Goal: Transaction & Acquisition: Purchase product/service

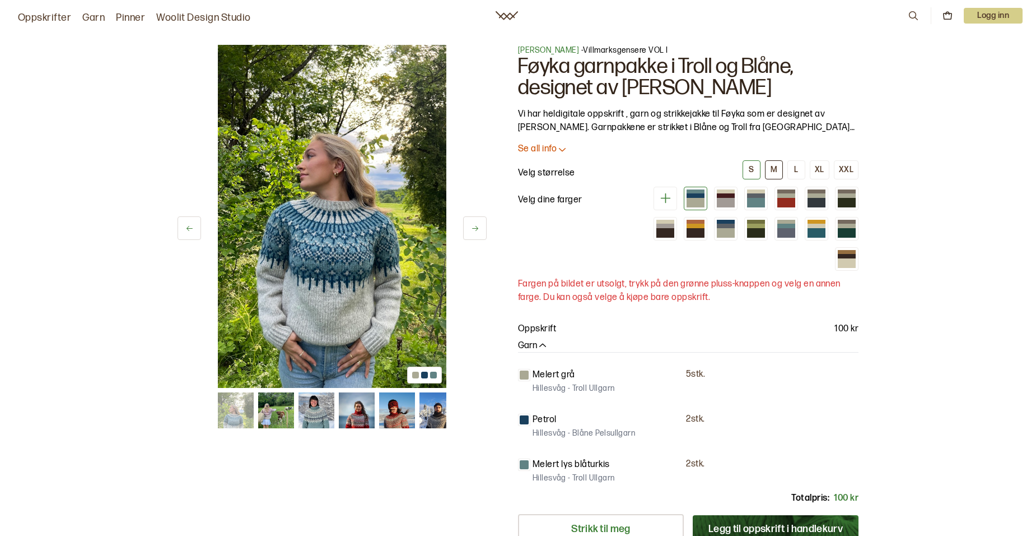
click at [774, 166] on div "M" at bounding box center [774, 170] width 7 height 10
click at [725, 193] on div at bounding box center [726, 194] width 18 height 3
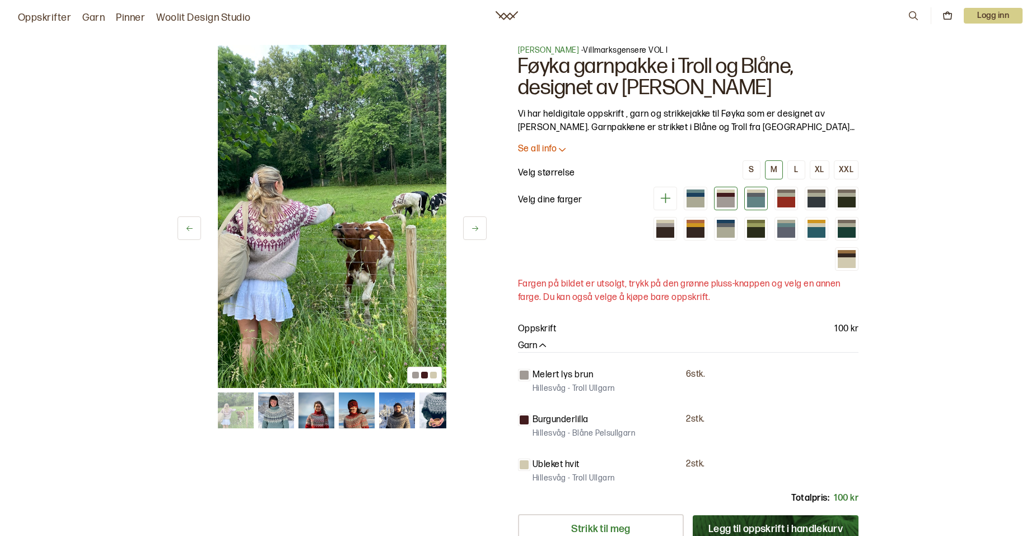
click at [754, 202] on div at bounding box center [756, 202] width 18 height 11
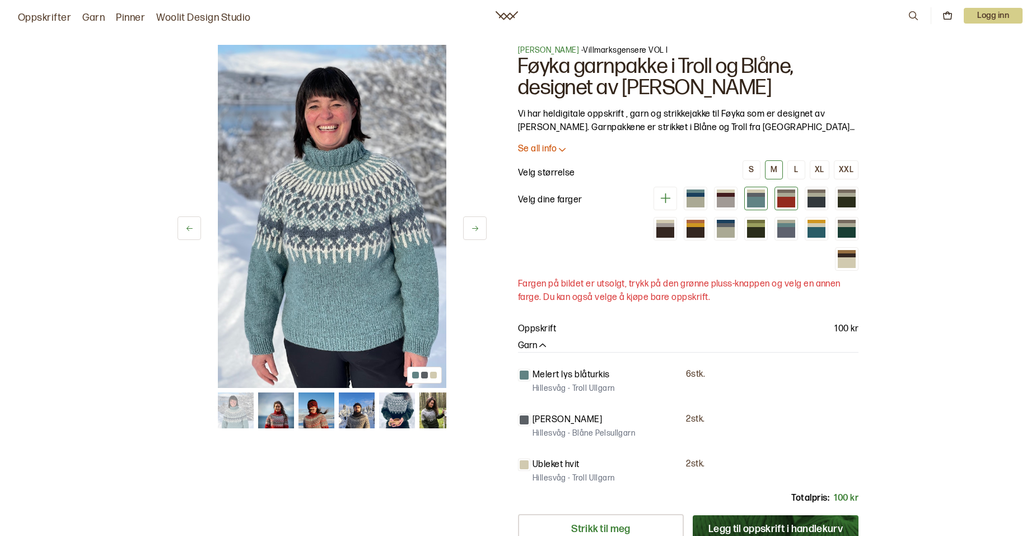
click at [784, 198] on div at bounding box center [787, 202] width 18 height 11
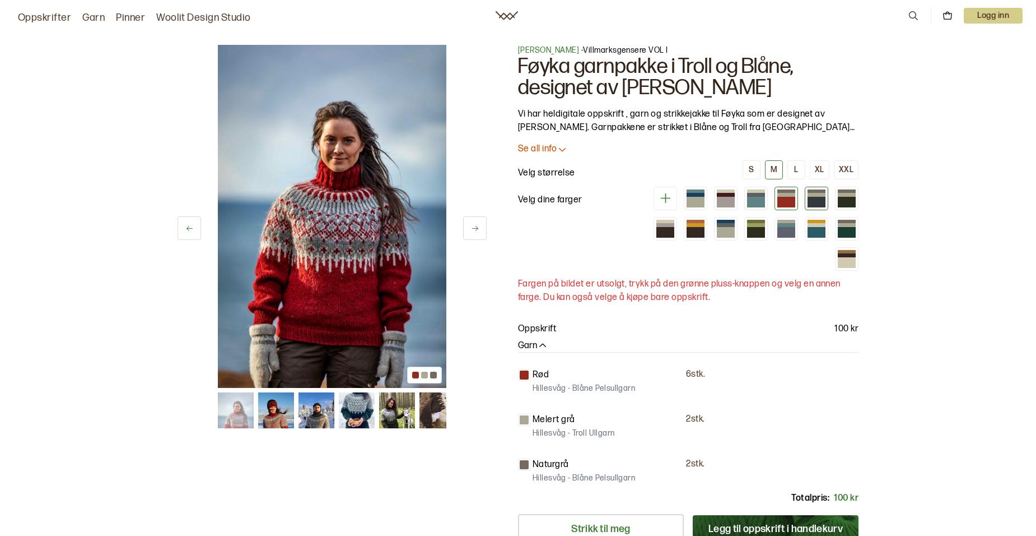
click at [812, 194] on div at bounding box center [817, 194] width 18 height 3
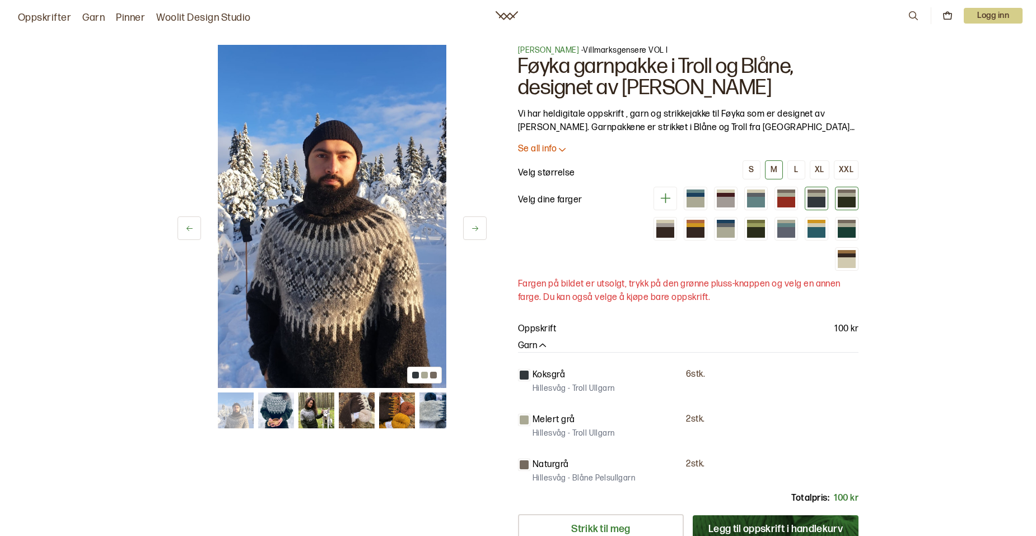
click at [845, 197] on div at bounding box center [847, 202] width 18 height 11
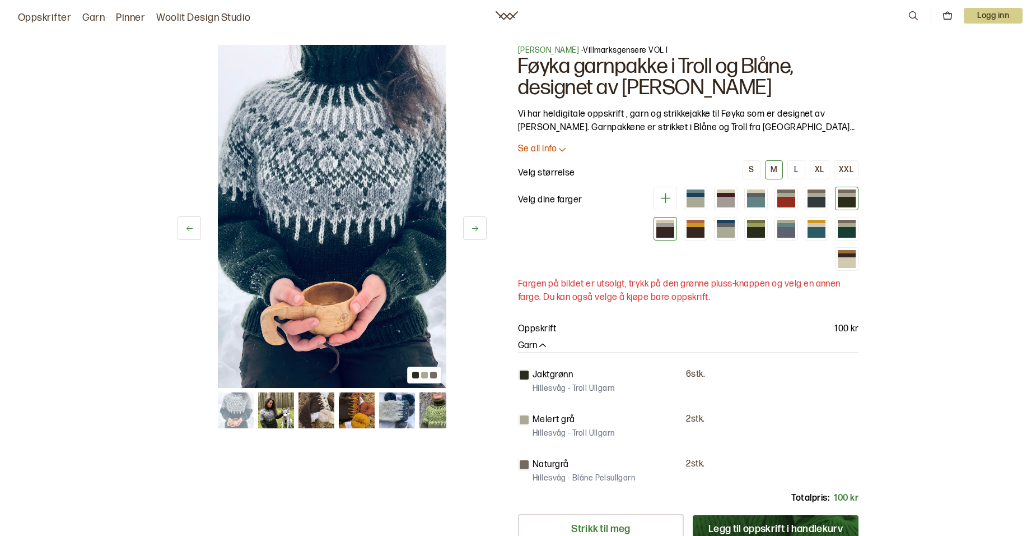
click at [663, 232] on div at bounding box center [666, 232] width 18 height 11
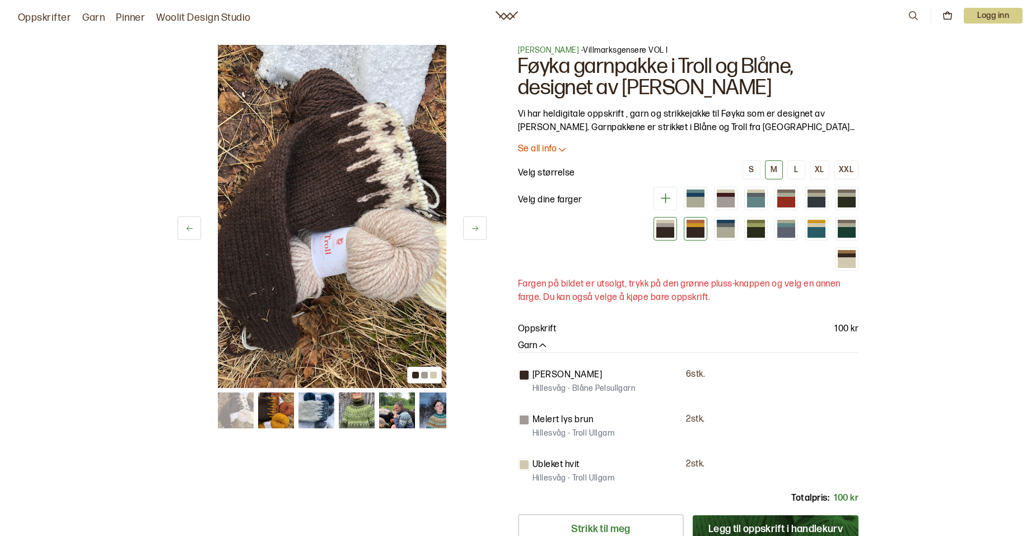
click at [697, 229] on div at bounding box center [696, 232] width 18 height 11
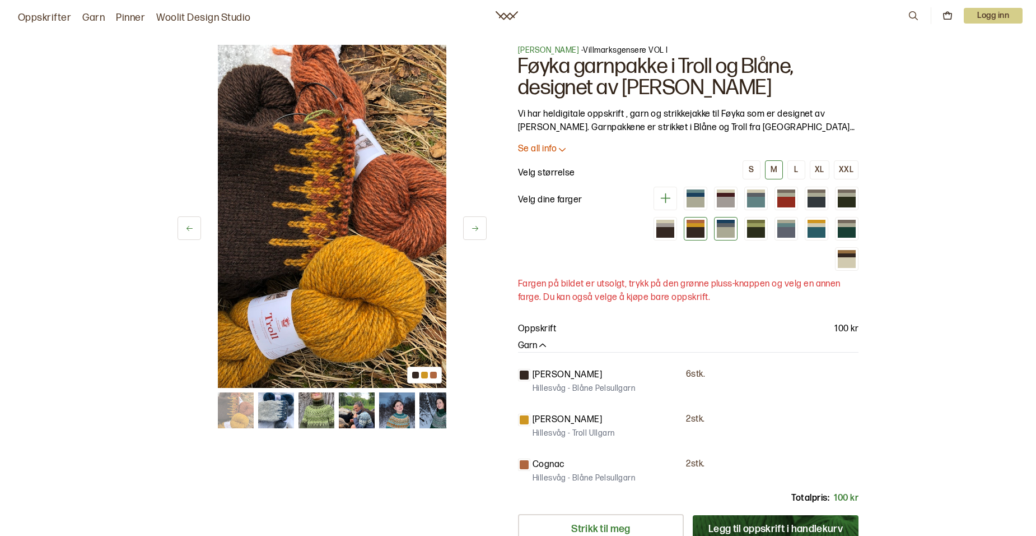
click at [724, 231] on div at bounding box center [726, 232] width 18 height 11
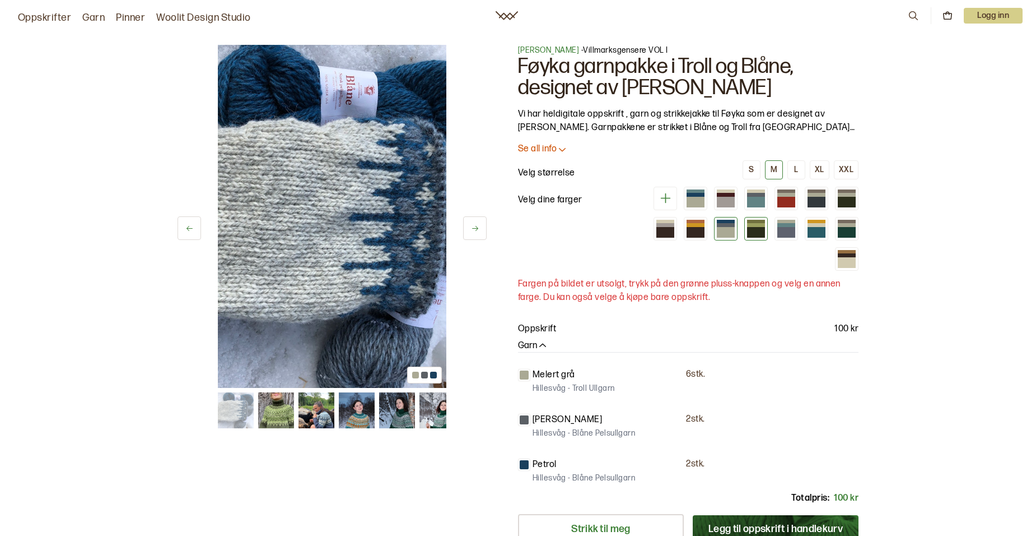
click at [760, 233] on div at bounding box center [756, 232] width 18 height 11
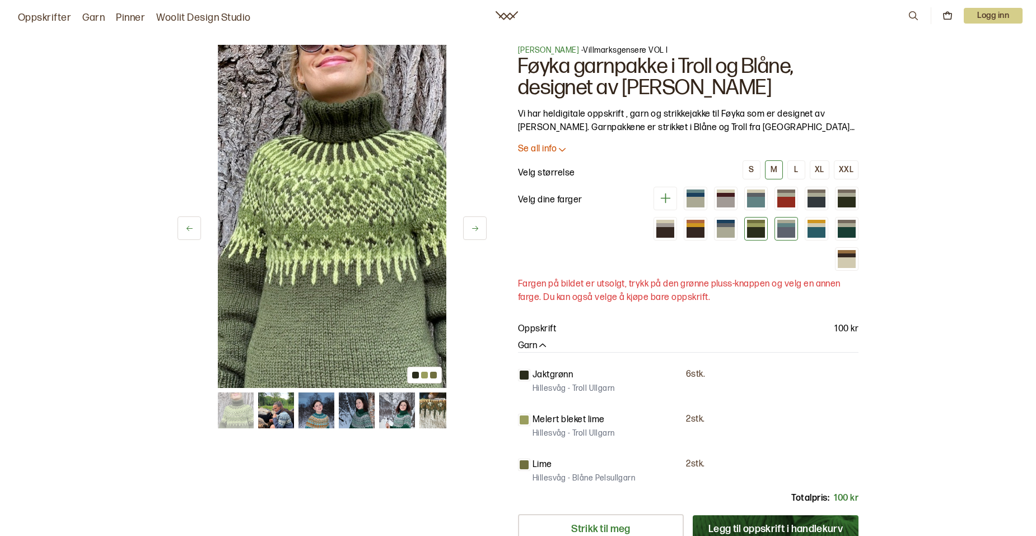
click at [784, 229] on div at bounding box center [787, 232] width 18 height 11
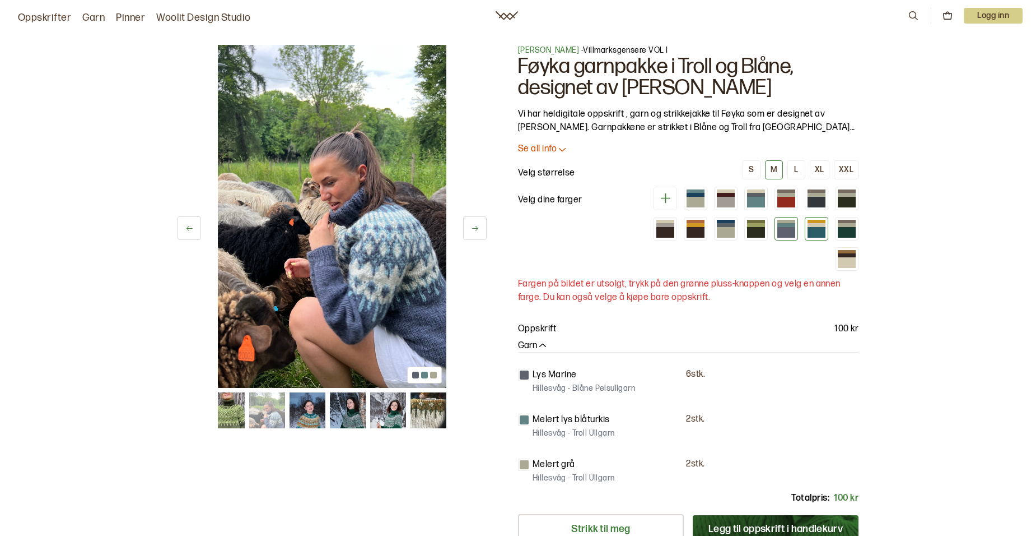
click at [816, 227] on div at bounding box center [817, 232] width 18 height 11
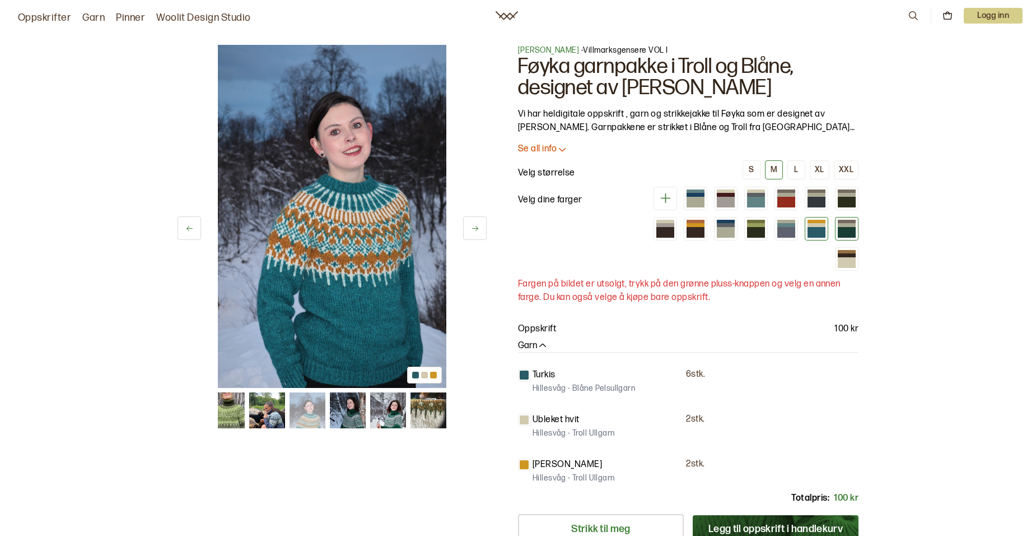
click at [853, 222] on div at bounding box center [847, 221] width 18 height 3
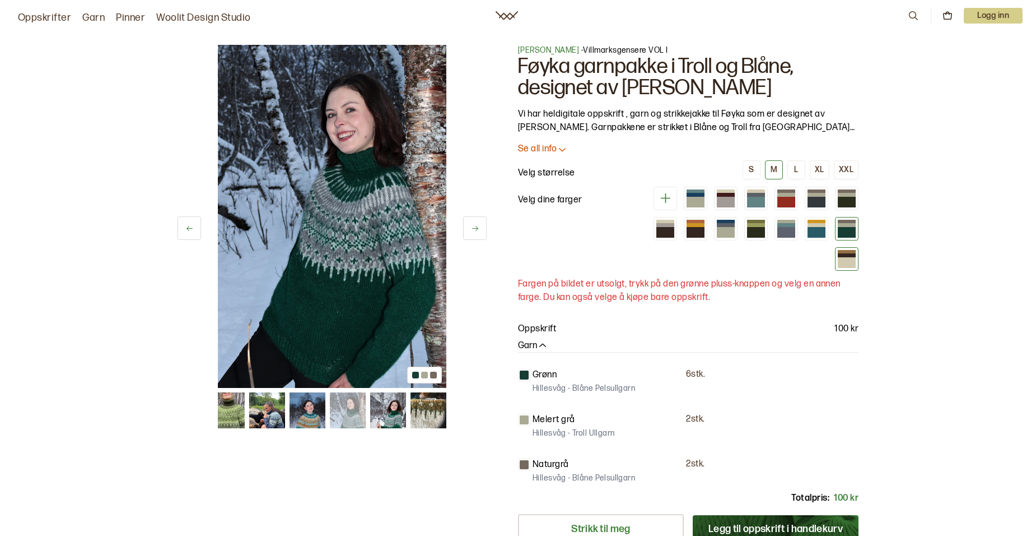
click at [853, 261] on div at bounding box center [847, 262] width 18 height 11
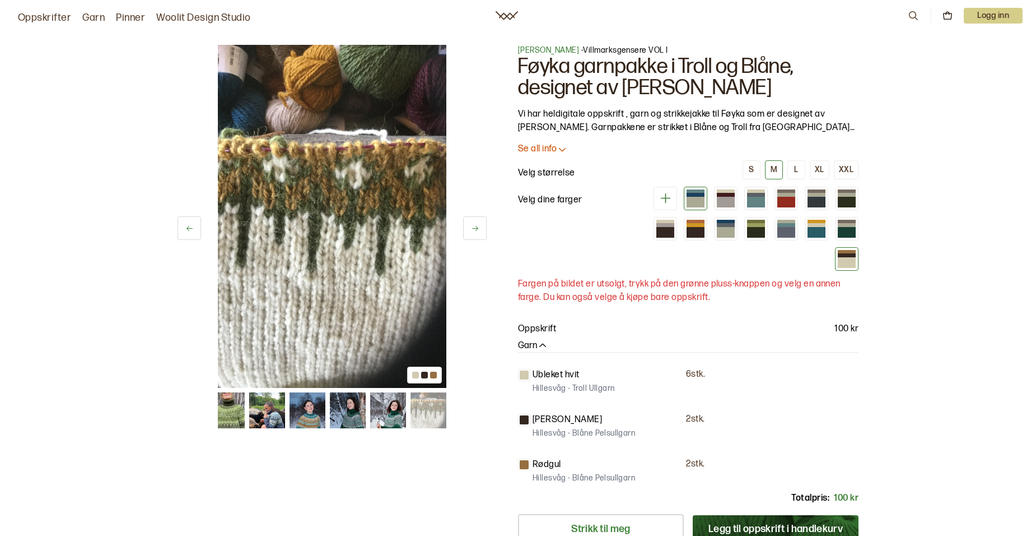
click at [694, 198] on div at bounding box center [696, 202] width 18 height 11
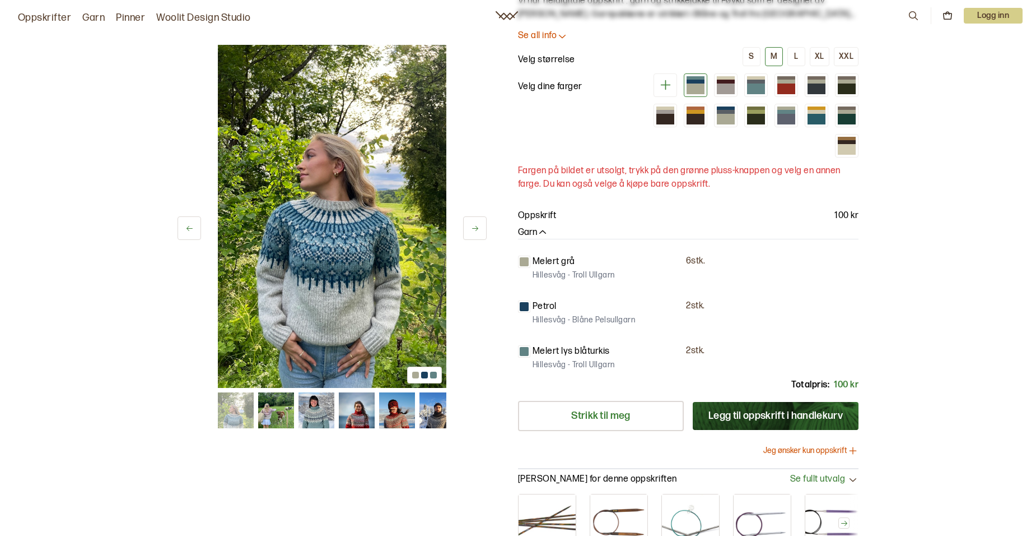
scroll to position [100, 0]
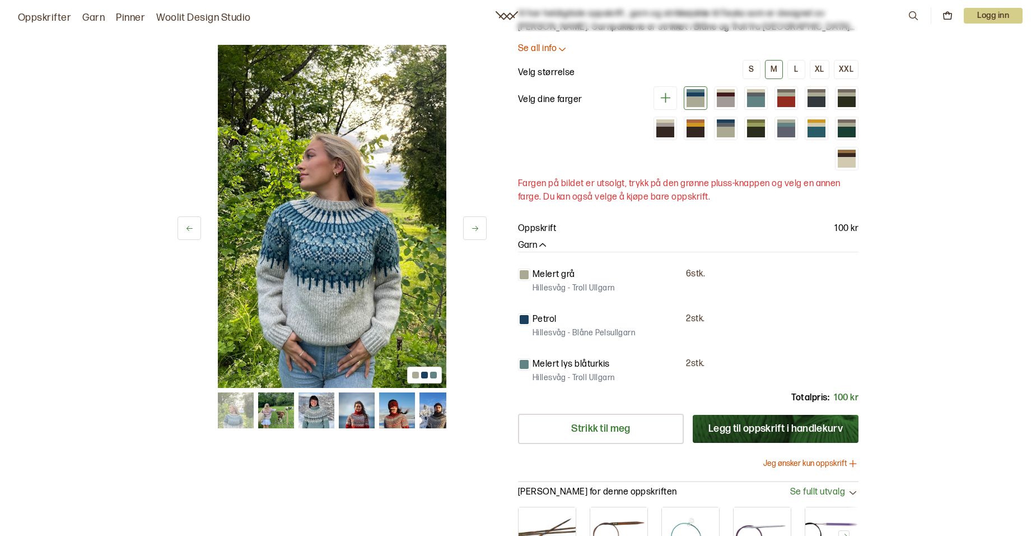
click at [664, 98] on icon at bounding box center [666, 98] width 10 height 10
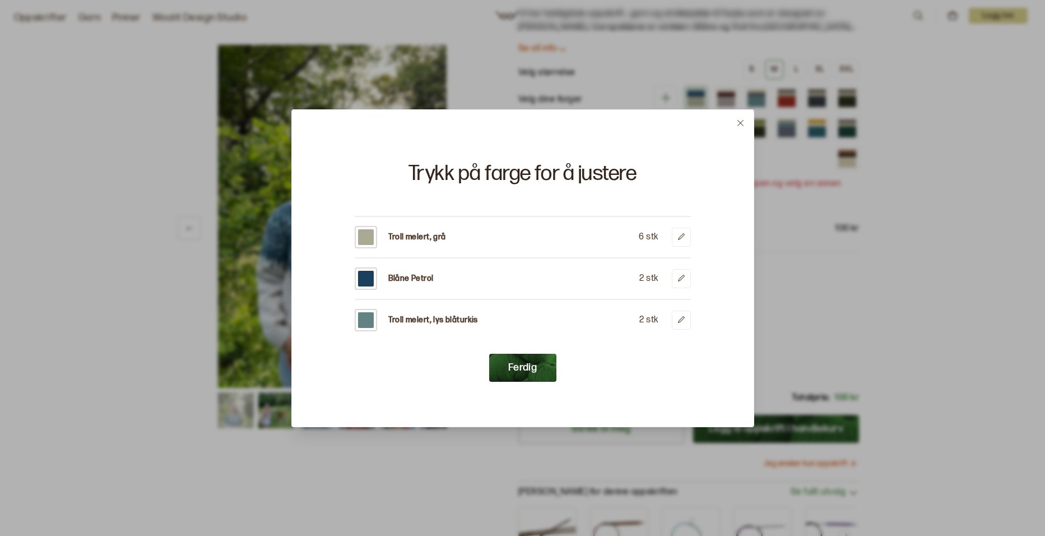
click at [740, 120] on icon at bounding box center [740, 123] width 8 height 8
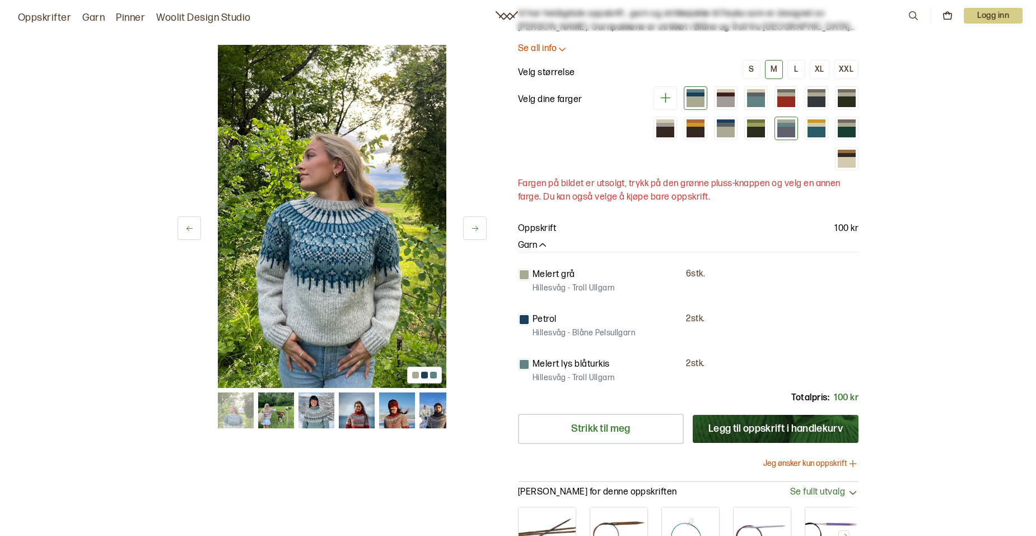
click at [785, 131] on div at bounding box center [787, 132] width 18 height 11
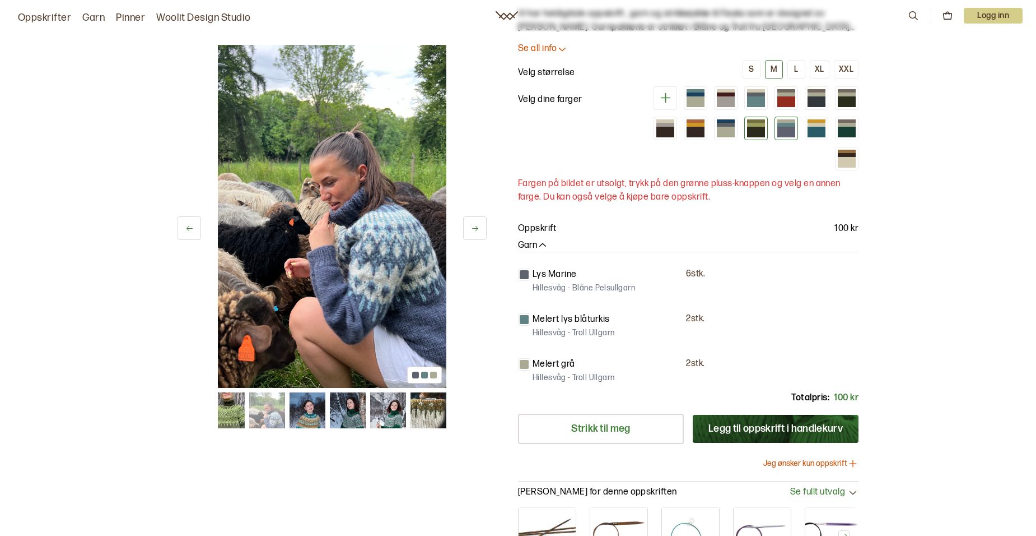
click at [755, 128] on div at bounding box center [756, 132] width 18 height 11
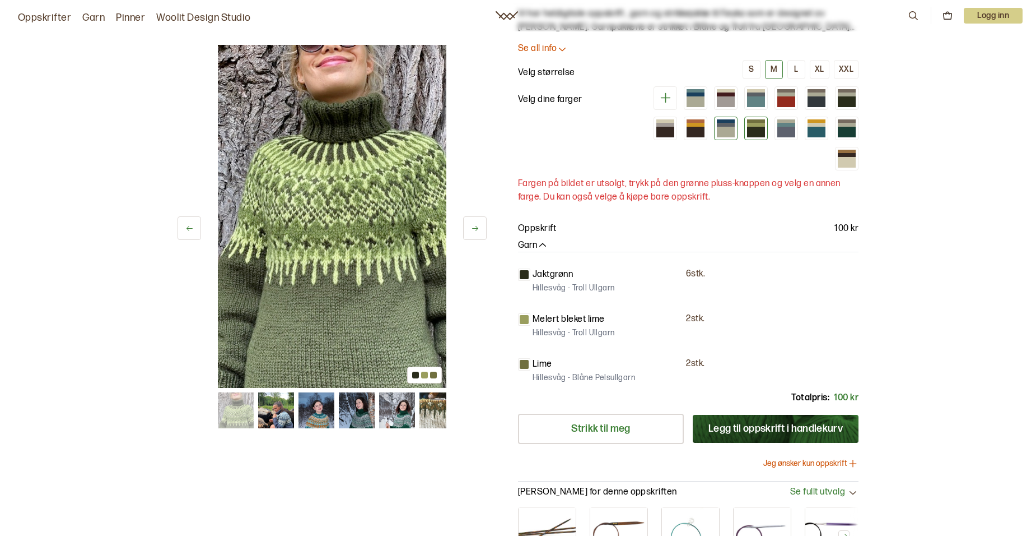
click at [726, 127] on div at bounding box center [726, 132] width 18 height 11
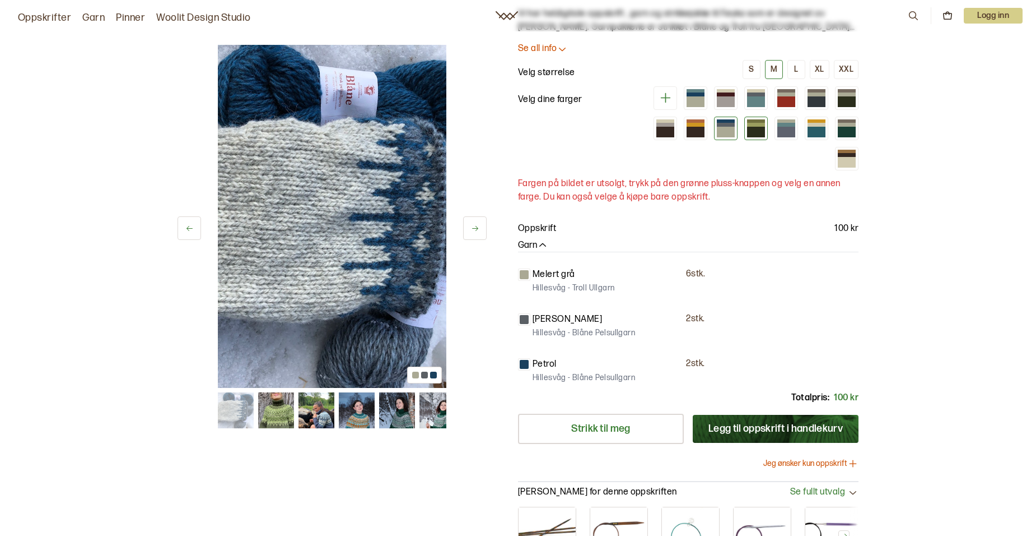
click at [757, 128] on div at bounding box center [756, 132] width 18 height 11
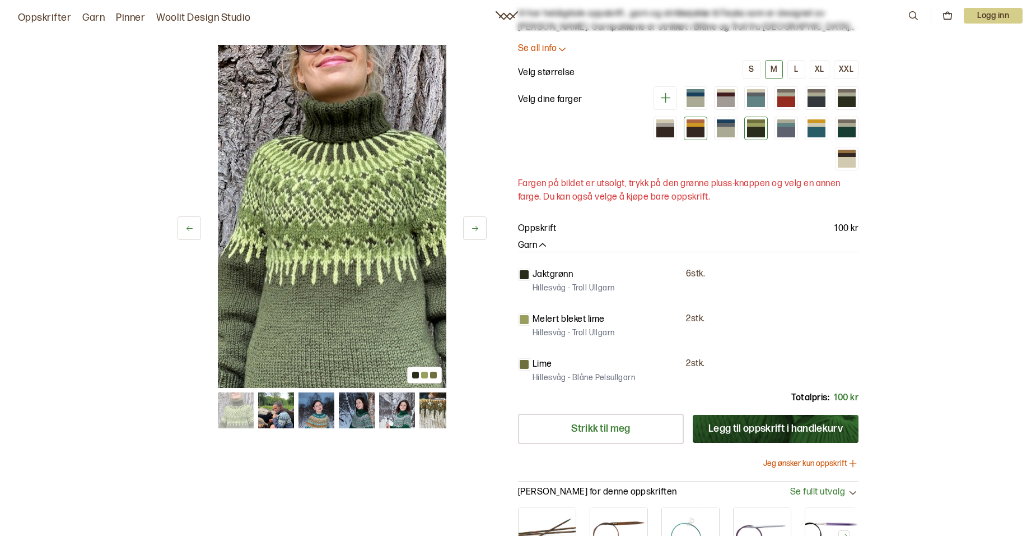
click at [693, 127] on div at bounding box center [696, 132] width 18 height 11
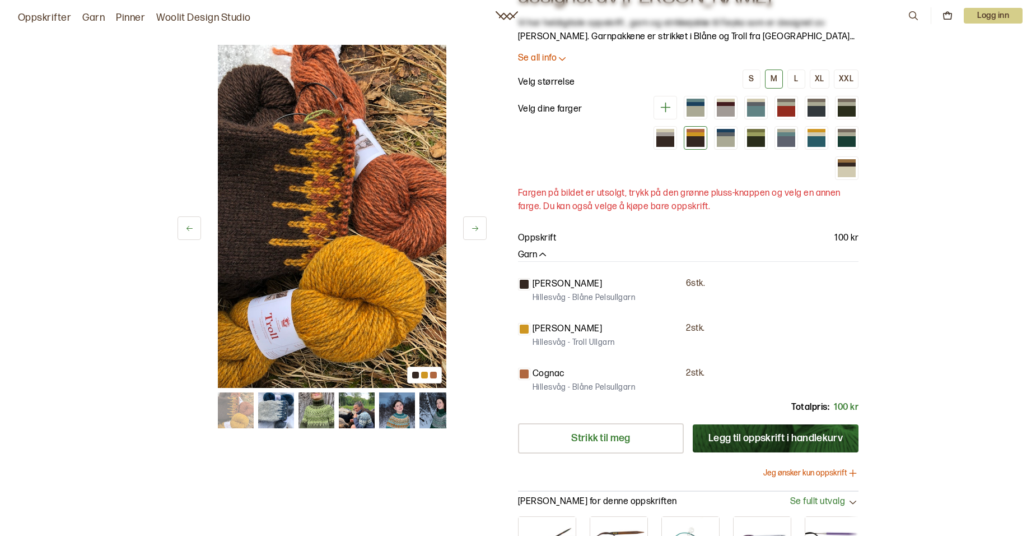
scroll to position [41, 0]
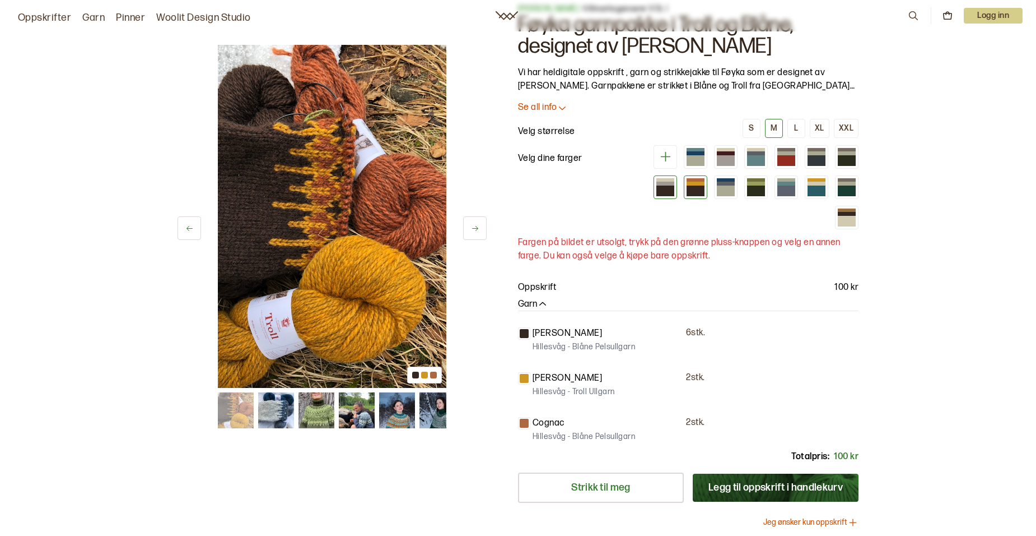
click at [665, 187] on div at bounding box center [666, 190] width 18 height 11
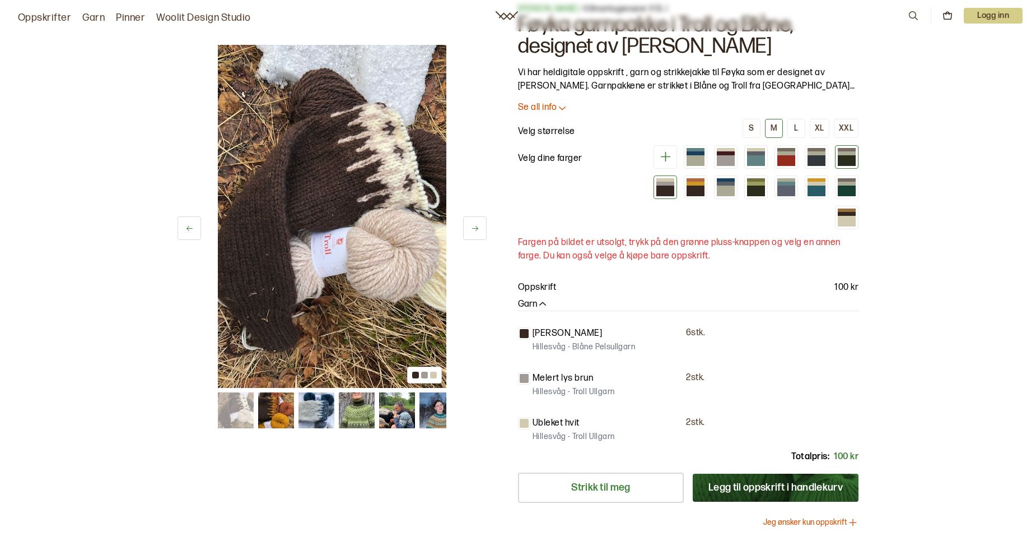
click at [845, 161] on div at bounding box center [847, 160] width 18 height 11
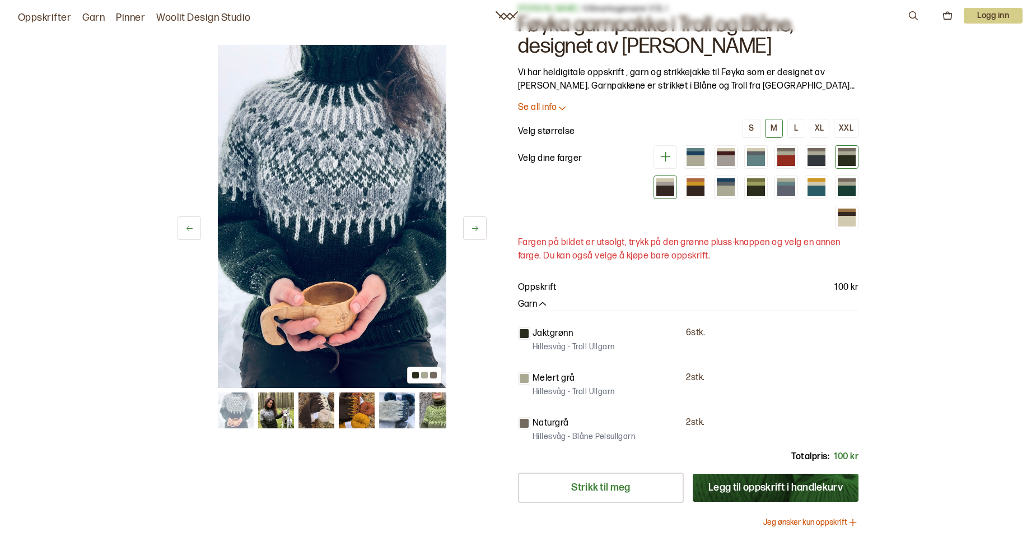
click at [656, 193] on div at bounding box center [666, 187] width 24 height 24
click at [661, 192] on div at bounding box center [666, 190] width 18 height 11
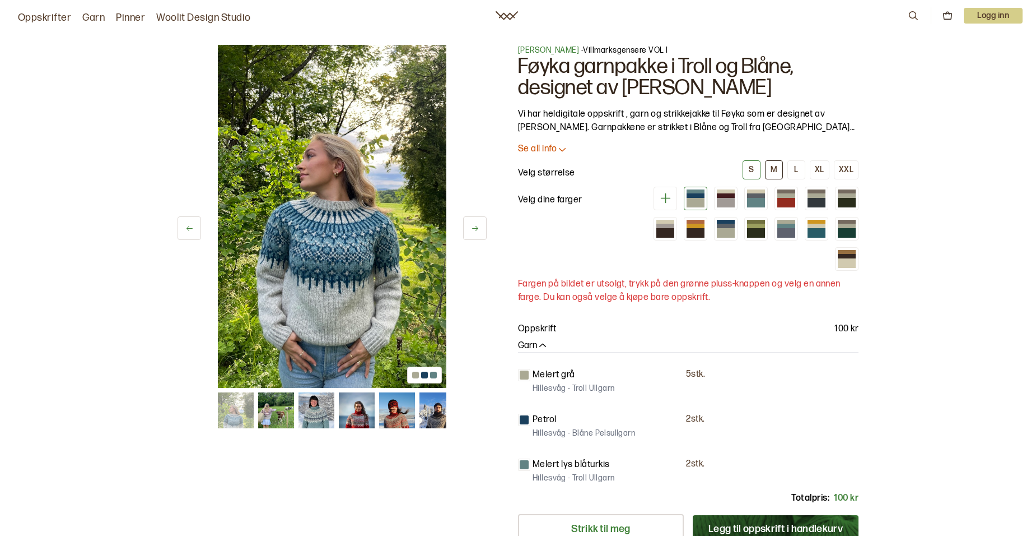
click at [778, 166] on div "M" at bounding box center [774, 170] width 7 height 10
click at [793, 170] on button "L" at bounding box center [797, 169] width 18 height 19
click at [774, 520] on button "Legg til oppskrift i handlekurv" at bounding box center [776, 529] width 166 height 28
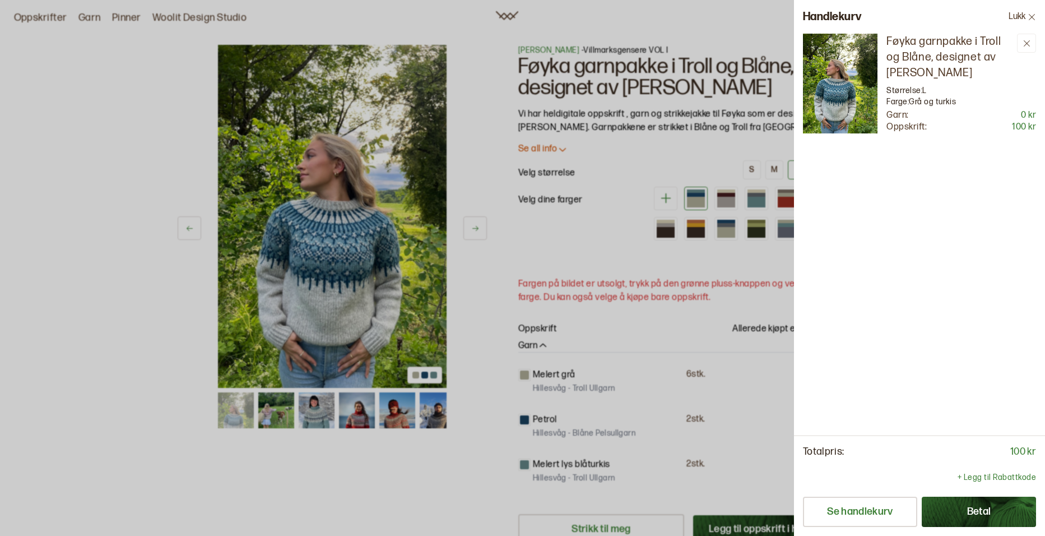
click at [718, 414] on div at bounding box center [522, 268] width 1045 height 536
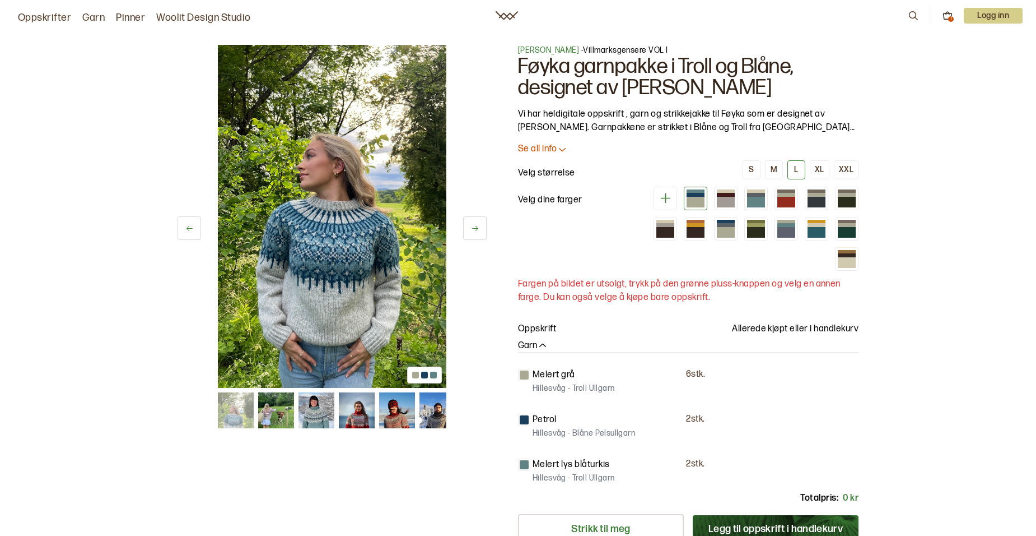
click at [947, 15] on icon at bounding box center [948, 16] width 10 height 10
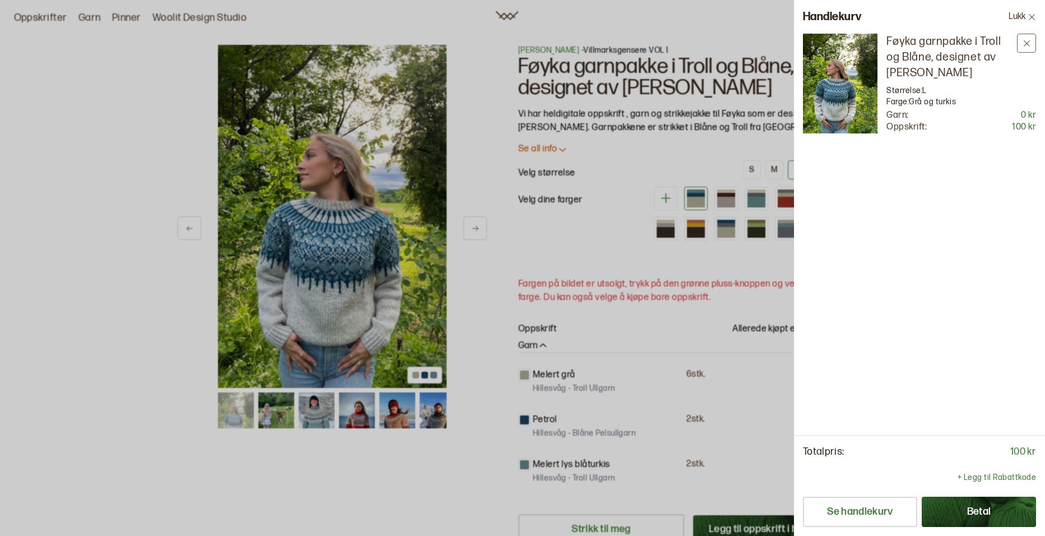
click at [1027, 42] on icon at bounding box center [1026, 43] width 8 height 8
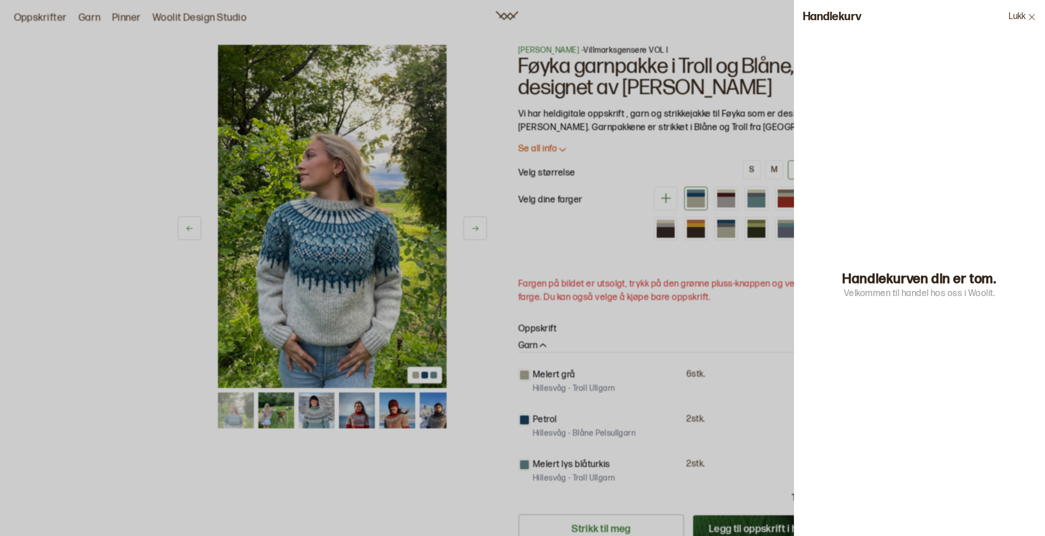
click at [1031, 17] on icon at bounding box center [1032, 17] width 8 height 8
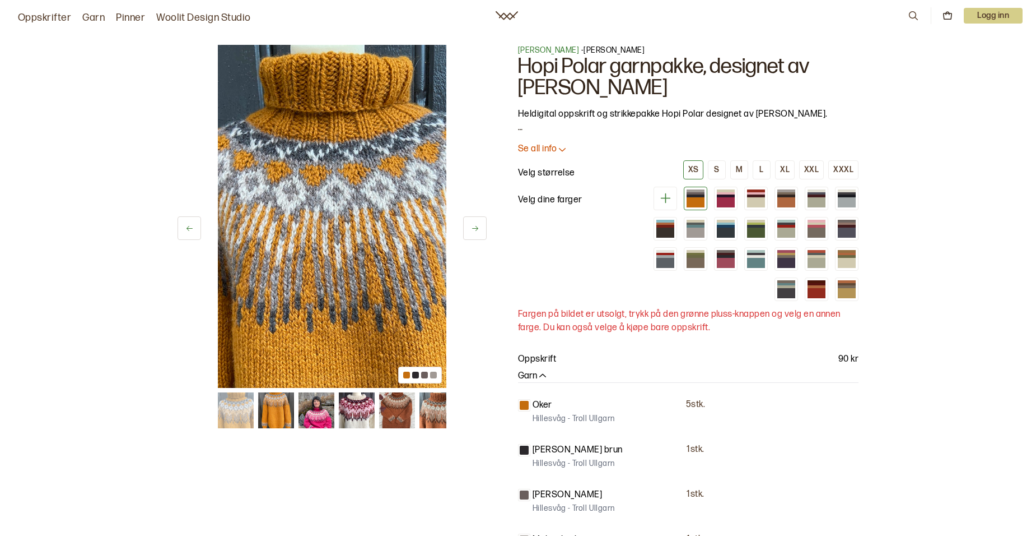
click at [664, 199] on icon at bounding box center [666, 198] width 14 height 14
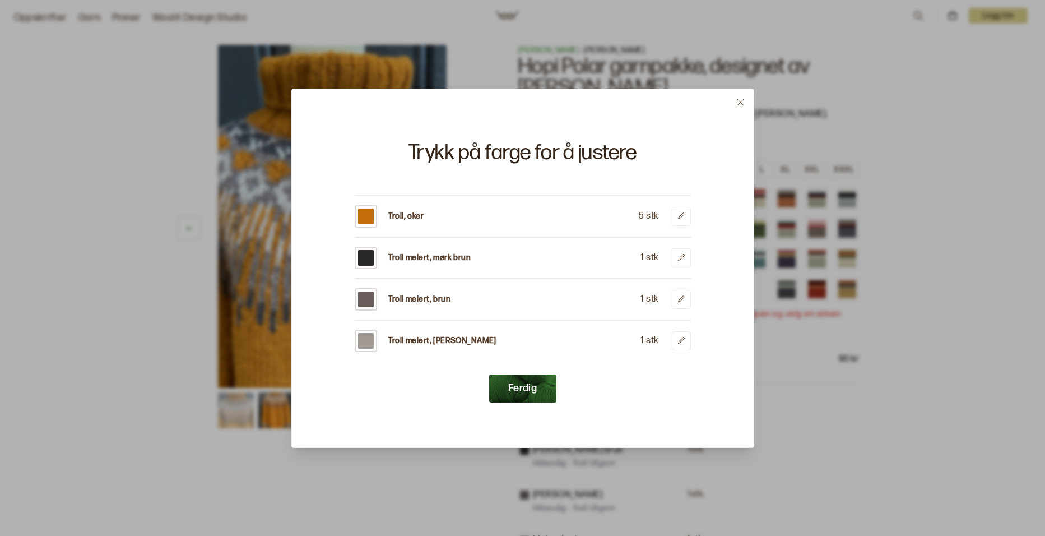
click at [366, 217] on div at bounding box center [366, 216] width 16 height 16
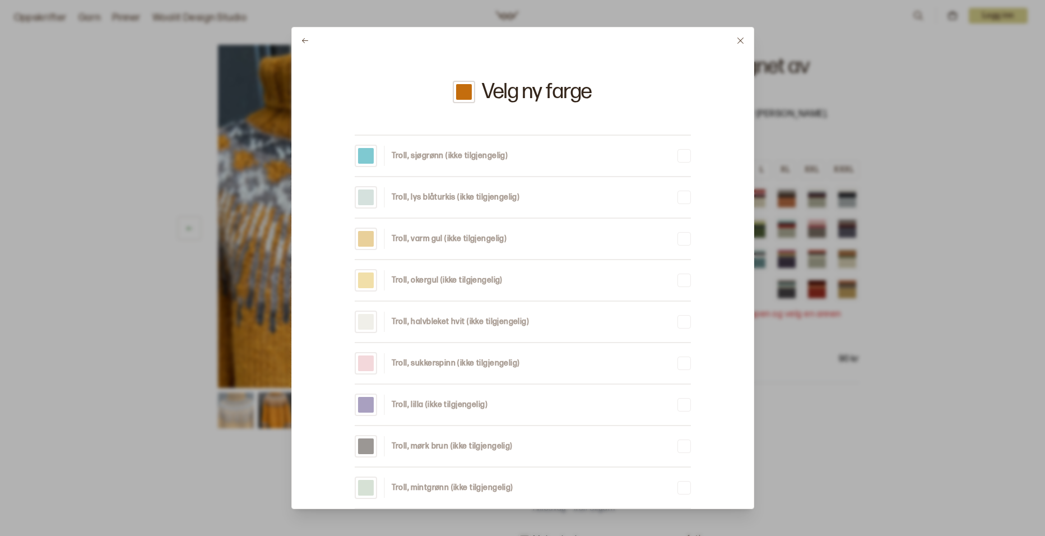
click at [742, 39] on icon at bounding box center [740, 41] width 6 height 6
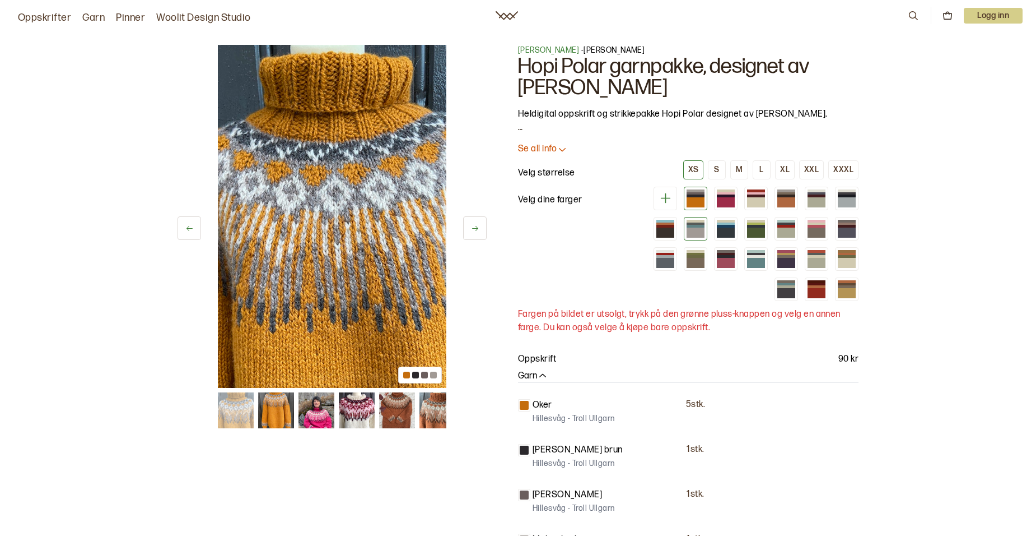
click at [696, 226] on div at bounding box center [696, 226] width 18 height 3
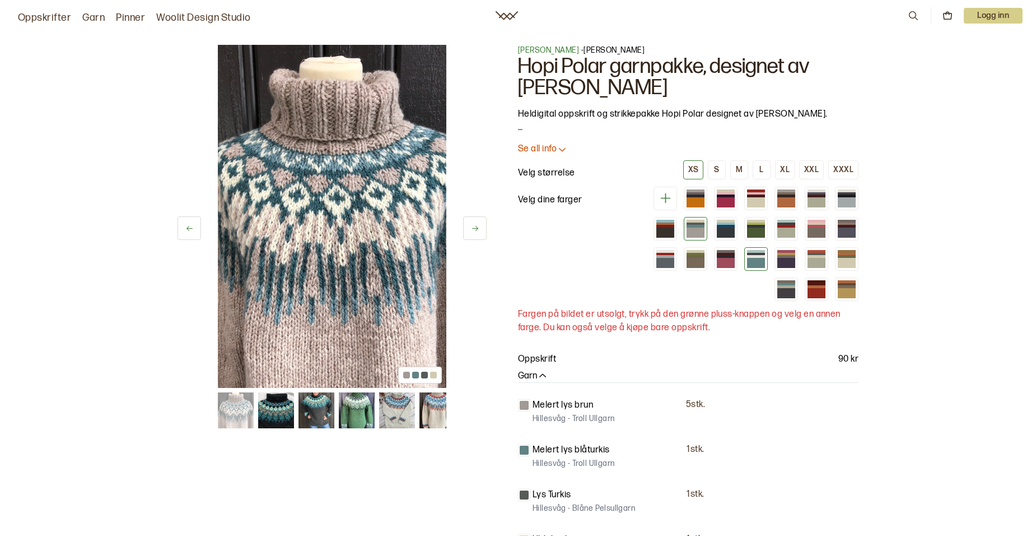
click at [753, 258] on div at bounding box center [756, 263] width 18 height 10
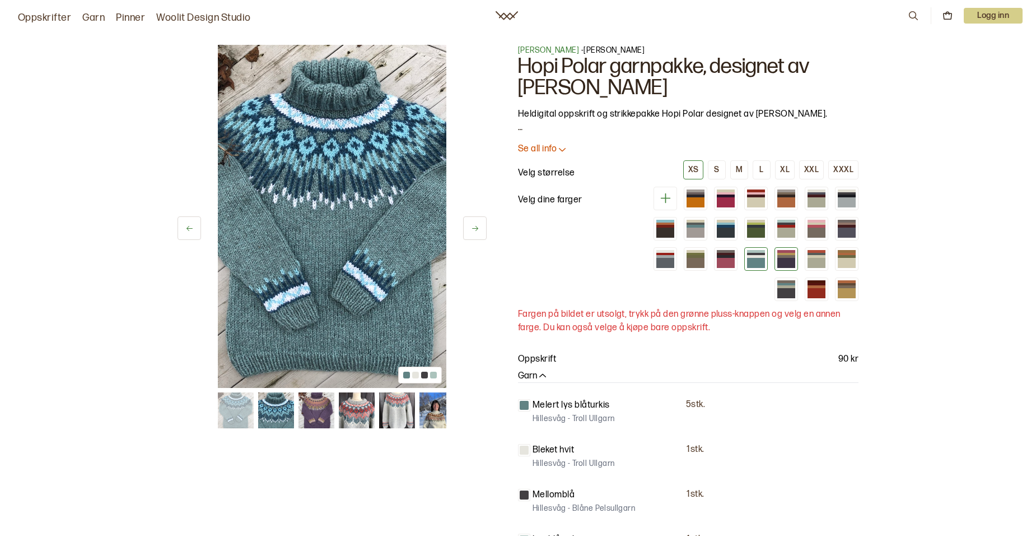
click at [784, 257] on div at bounding box center [787, 256] width 18 height 3
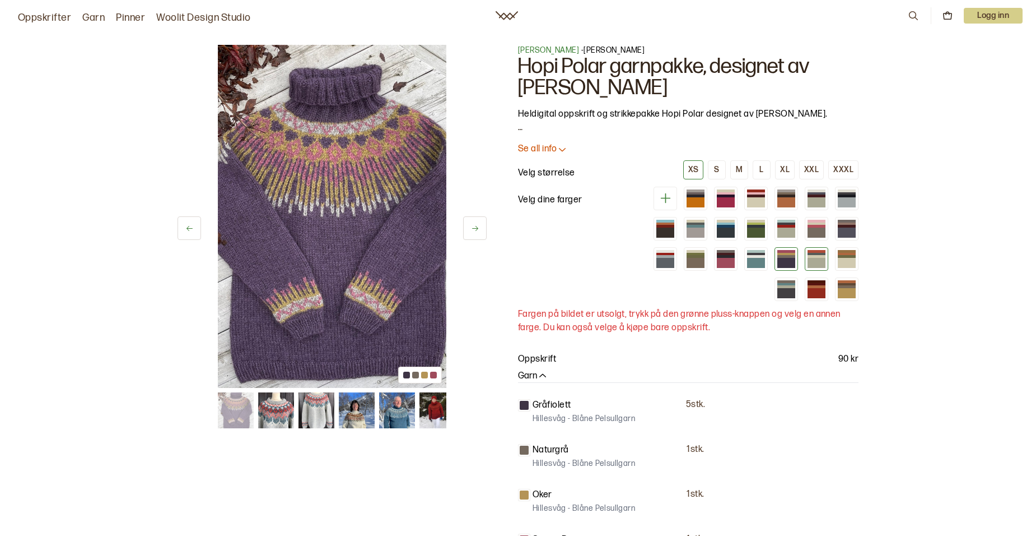
click at [817, 261] on div at bounding box center [817, 263] width 18 height 10
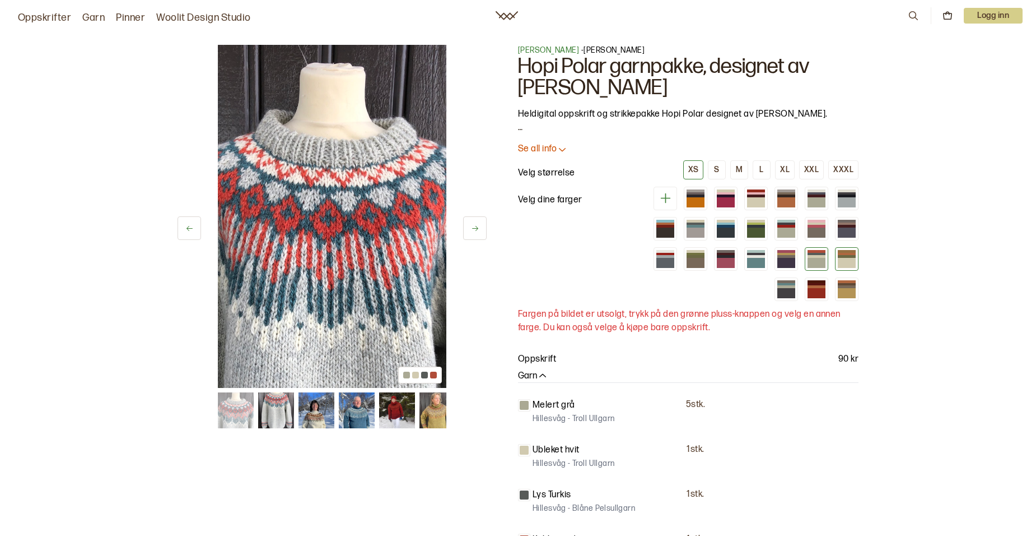
click at [849, 261] on div at bounding box center [847, 263] width 18 height 10
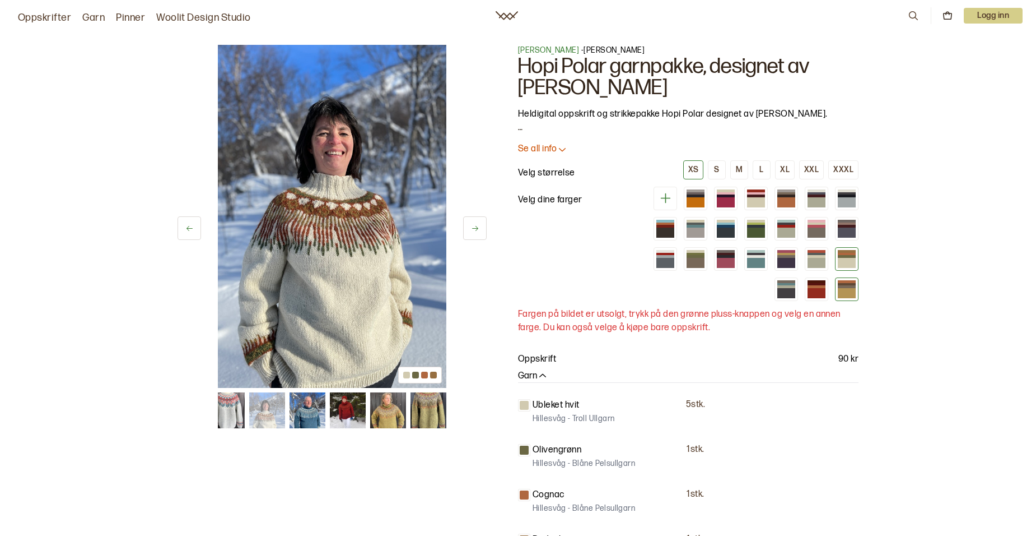
click at [847, 287] on div at bounding box center [847, 286] width 18 height 3
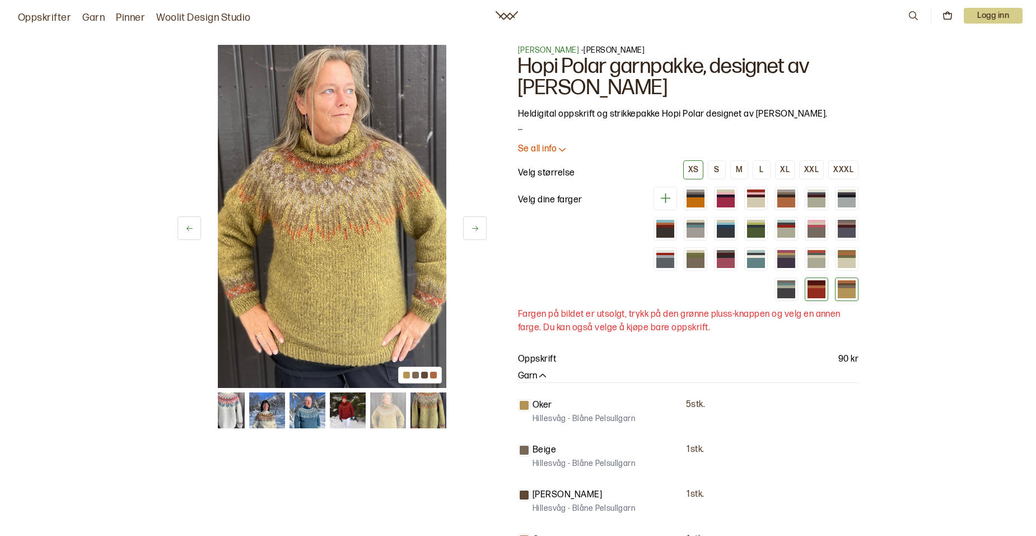
click at [815, 289] on div at bounding box center [817, 293] width 18 height 10
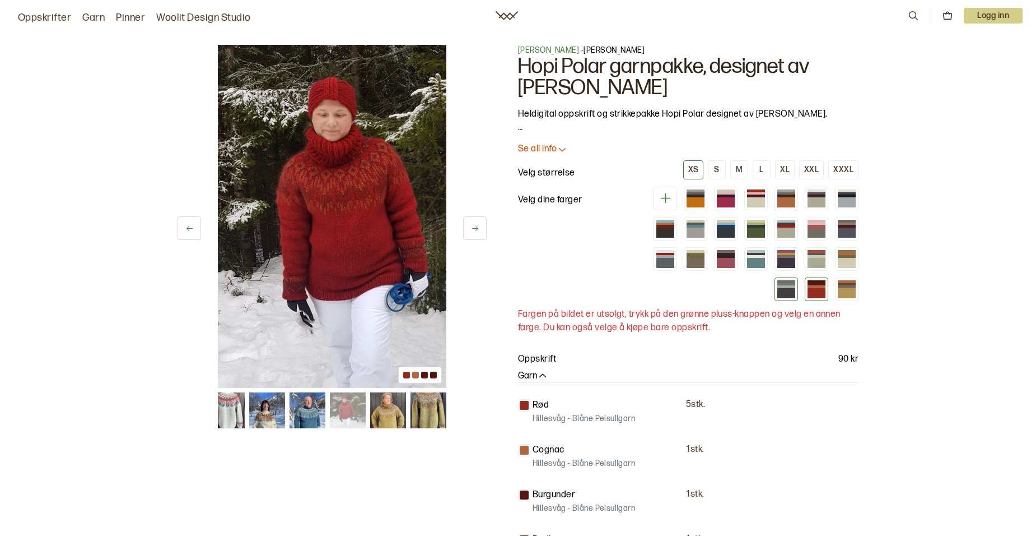
click at [788, 292] on div at bounding box center [787, 293] width 18 height 10
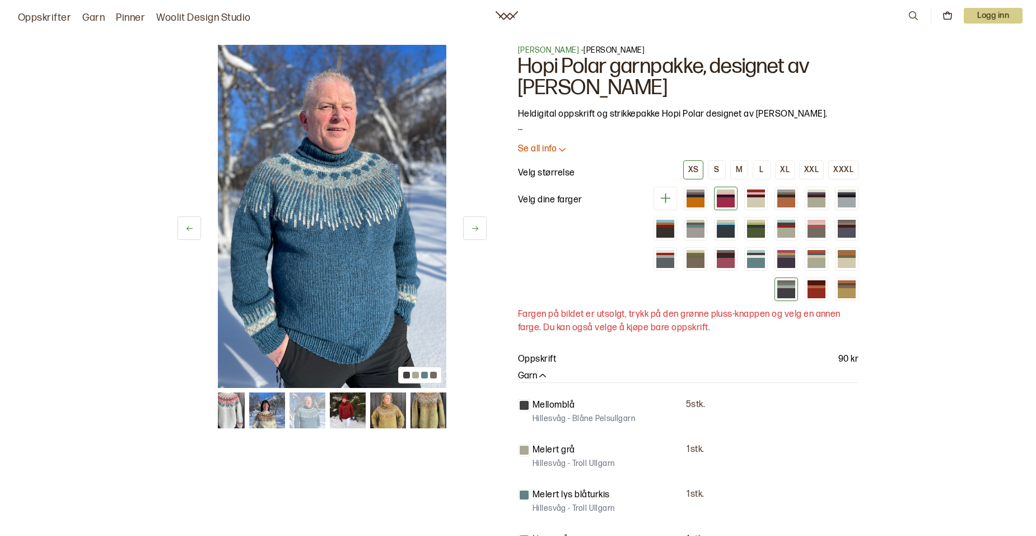
click at [730, 205] on div at bounding box center [726, 202] width 18 height 10
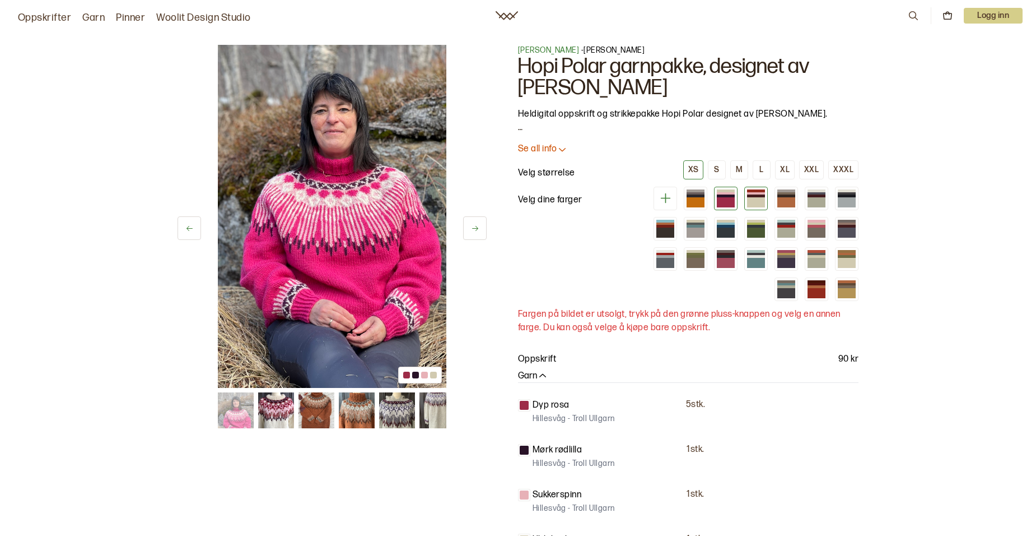
click at [753, 200] on div at bounding box center [756, 202] width 18 height 10
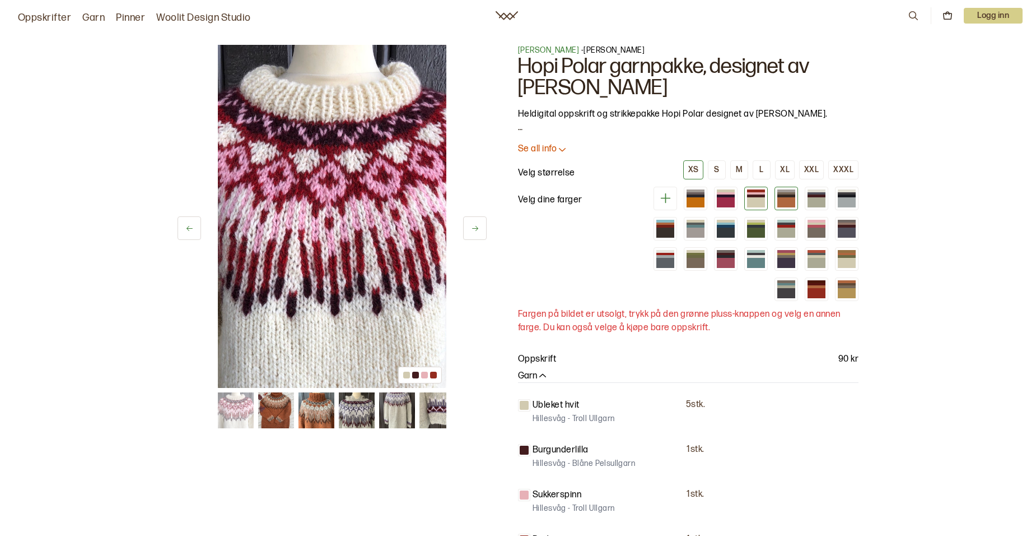
click at [780, 198] on div at bounding box center [787, 202] width 18 height 10
